Goal: Book appointment/travel/reservation

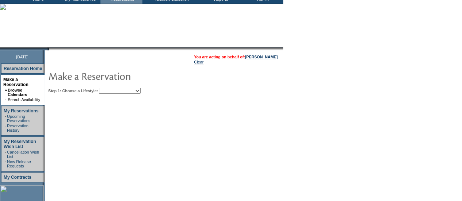
scroll to position [46, 0]
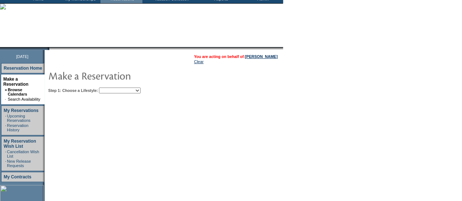
click at [138, 89] on select "Beach Leisure Metropolitan Mountain OIAL for Adventure OIAL for Couples OIAL fo…" at bounding box center [120, 91] width 42 height 6
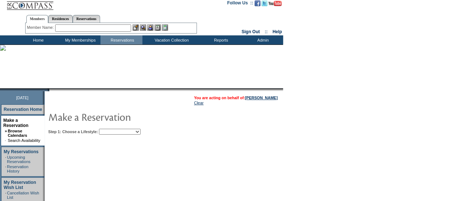
scroll to position [0, 0]
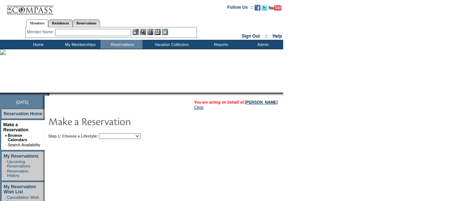
click at [132, 136] on select "Beach Leisure Metropolitan Mountain OIAL for Adventure OIAL for Couples OIAL fo…" at bounding box center [120, 136] width 42 height 6
select select "Mountain"
click at [111, 133] on select "Beach Leisure Metropolitan Mountain OIAL for Adventure OIAL for Couples OIAL fo…" at bounding box center [120, 136] width 42 height 6
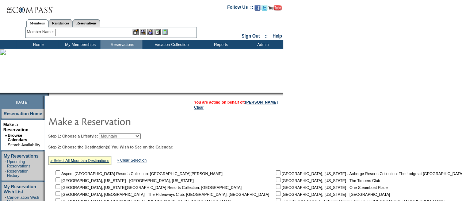
scroll to position [118, 0]
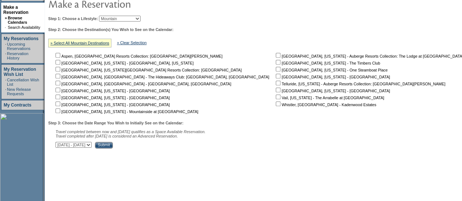
click at [60, 97] on input "checkbox" at bounding box center [57, 97] width 5 height 5
checkbox input "true"
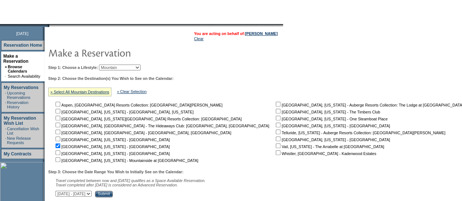
scroll to position [68, 0]
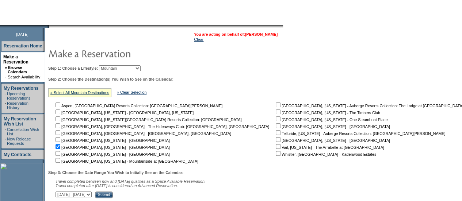
click at [269, 33] on link "Yvette Ostolaza" at bounding box center [261, 34] width 32 height 4
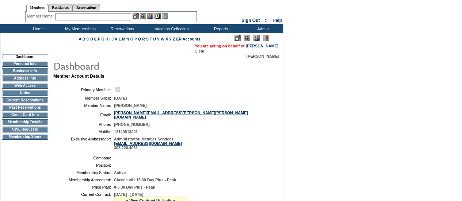
scroll to position [7, 0]
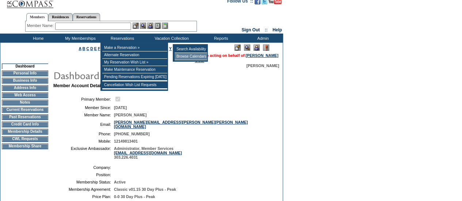
click at [183, 55] on td "Browse Calendars" at bounding box center [190, 56] width 32 height 7
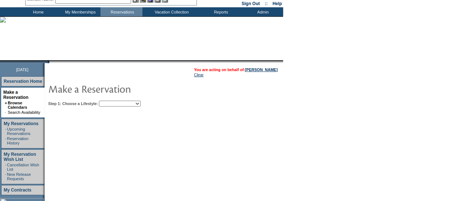
scroll to position [36, 0]
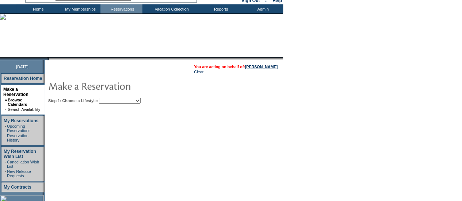
click at [140, 102] on select "Beach Leisure Metropolitan Mountain OIAL for Adventure OIAL for Couples OIAL fo…" at bounding box center [120, 101] width 42 height 6
select select "Mountain"
click at [111, 98] on select "Beach Leisure Metropolitan Mountain OIAL for Adventure OIAL for Couples OIAL fo…" at bounding box center [120, 101] width 42 height 6
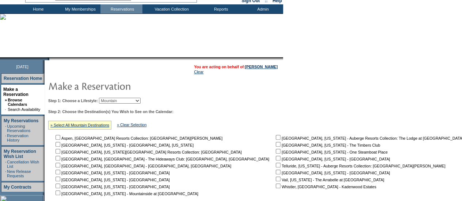
scroll to position [90, 0]
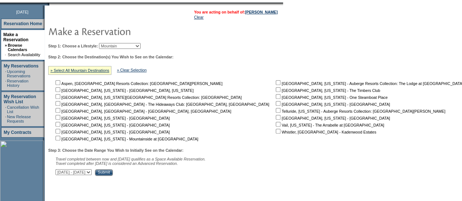
click at [60, 124] on input "checkbox" at bounding box center [57, 124] width 5 height 5
checkbox input "true"
click at [113, 173] on input "Submit" at bounding box center [104, 172] width 18 height 7
